Goal: Task Accomplishment & Management: Manage account settings

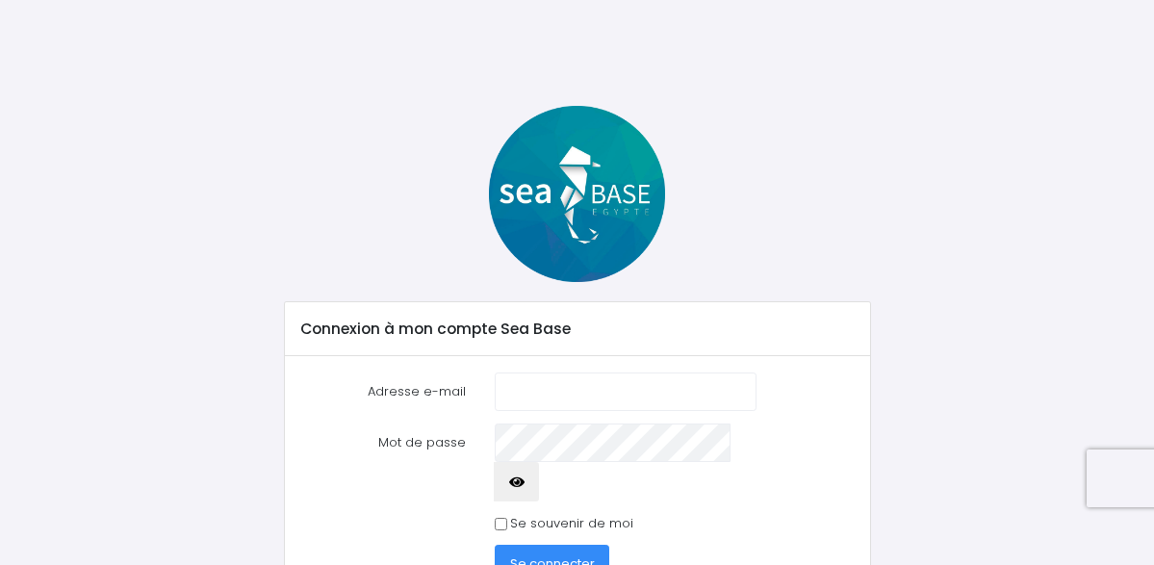
type input "[EMAIL_ADDRESS][DOMAIN_NAME]"
click at [548, 554] on span "Se connecter" at bounding box center [552, 563] width 85 height 18
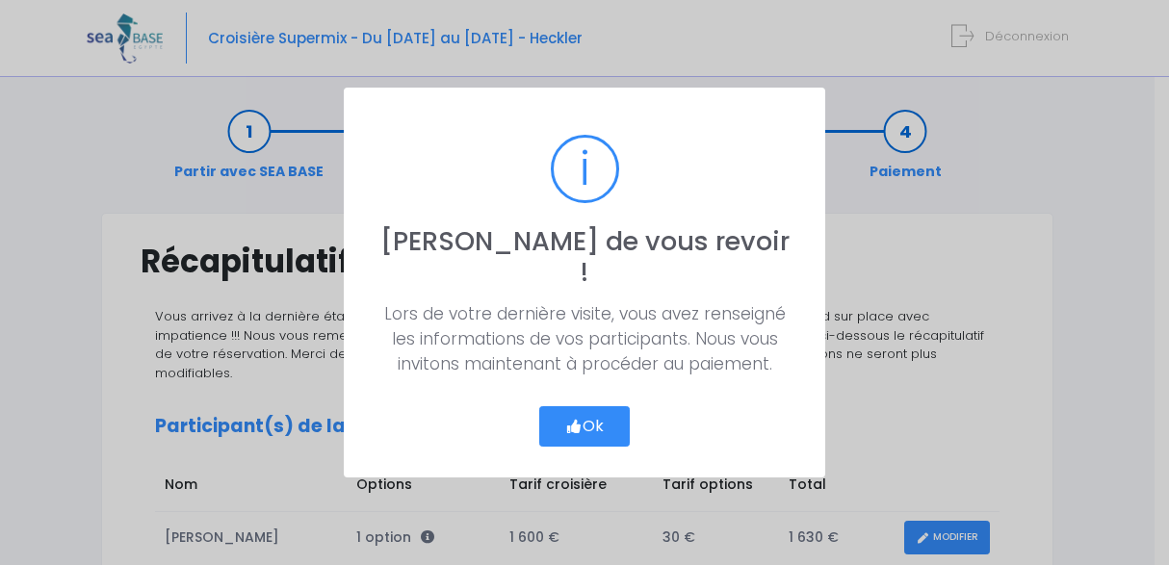
click at [583, 406] on button "Ok" at bounding box center [584, 426] width 90 height 40
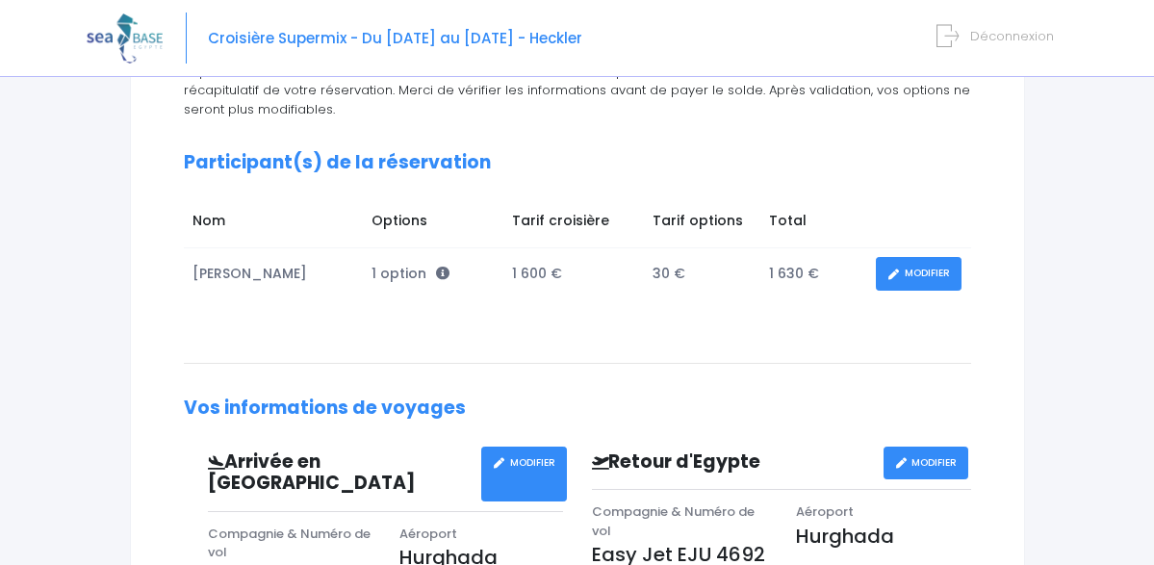
scroll to position [275, 0]
